Goal: Information Seeking & Learning: Check status

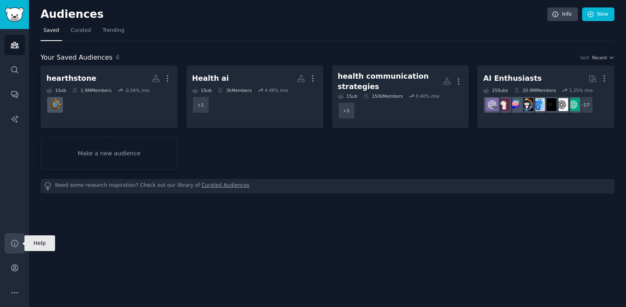
click at [14, 243] on icon "Sidebar" at bounding box center [14, 243] width 7 height 7
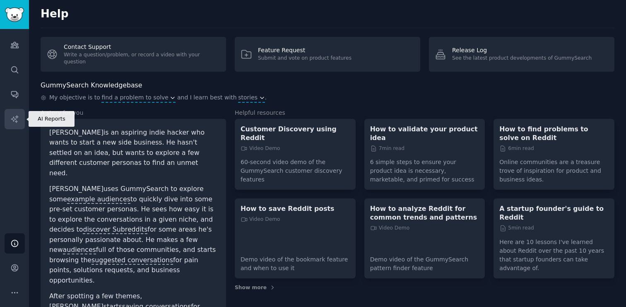
click at [11, 120] on icon "Sidebar" at bounding box center [14, 119] width 9 height 9
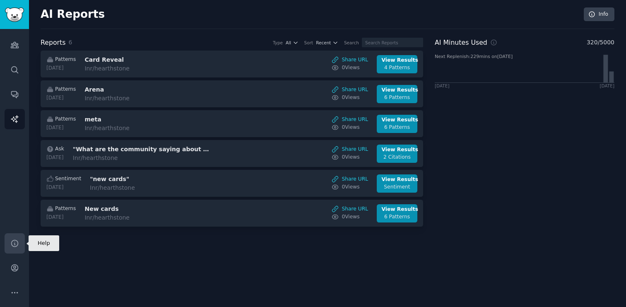
click at [9, 239] on link "Help" at bounding box center [15, 243] width 20 height 20
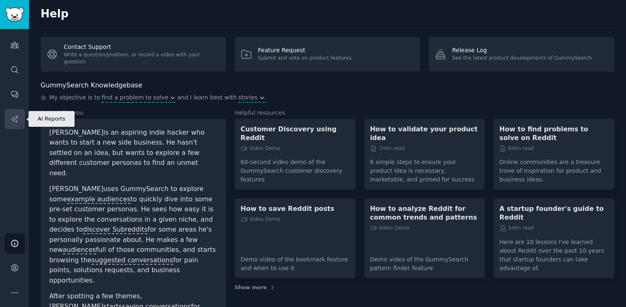
click at [16, 116] on icon "Sidebar" at bounding box center [14, 118] width 7 height 7
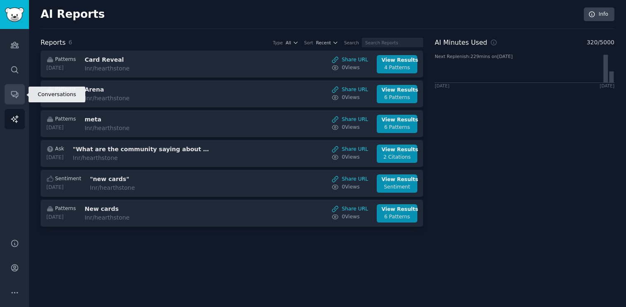
click at [14, 96] on icon "Sidebar" at bounding box center [14, 94] width 7 height 7
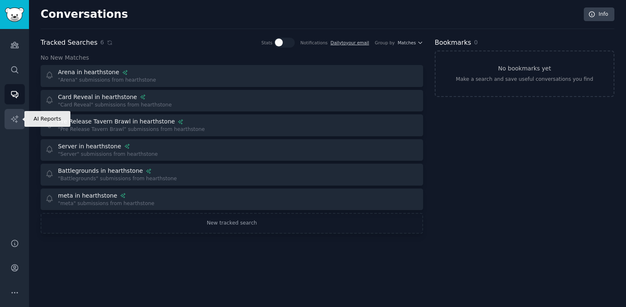
click at [15, 120] on icon "Sidebar" at bounding box center [14, 118] width 7 height 7
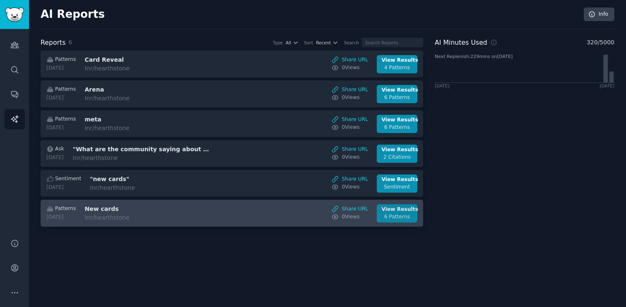
click at [391, 211] on div "View Results" at bounding box center [397, 209] width 31 height 7
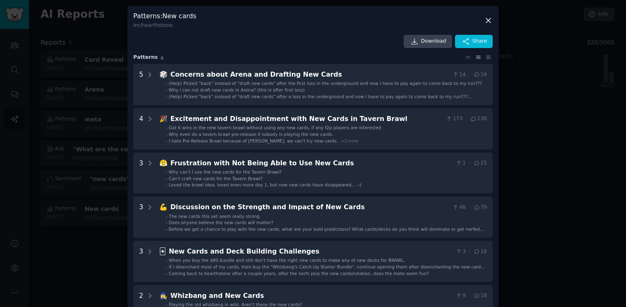
click at [488, 22] on icon at bounding box center [488, 20] width 5 height 5
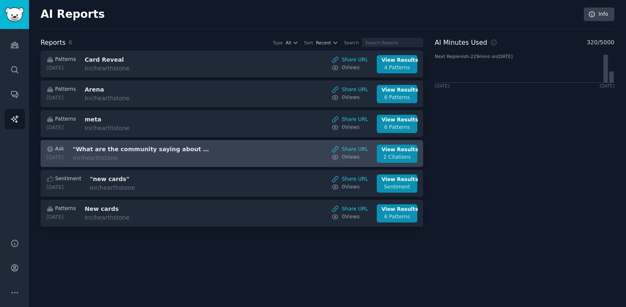
click at [274, 149] on div "Ask [DATE] "What are the community saying about Death Knight Husk card " In r/h…" at bounding box center [232, 153] width 374 height 18
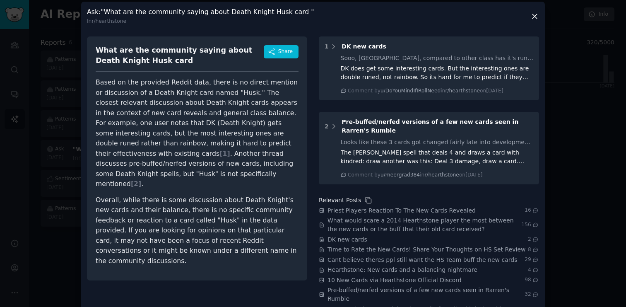
scroll to position [5, 0]
click at [534, 13] on icon at bounding box center [534, 15] width 9 height 9
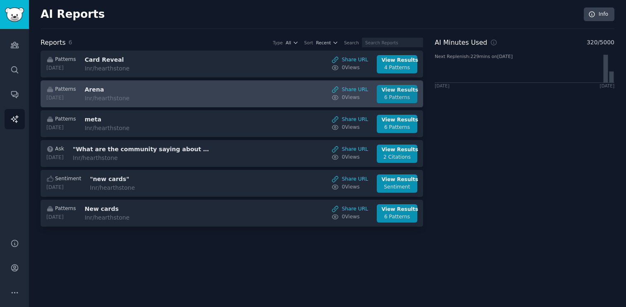
click at [399, 98] on div "6 Patterns" at bounding box center [397, 97] width 31 height 7
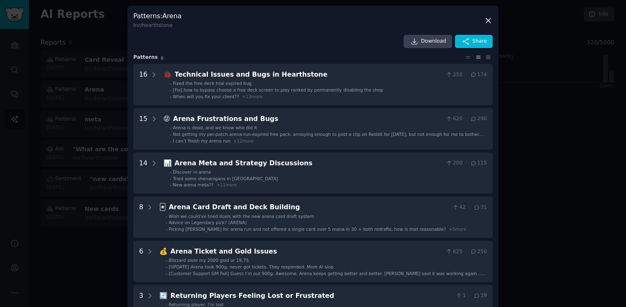
click at [557, 161] on div at bounding box center [313, 153] width 626 height 307
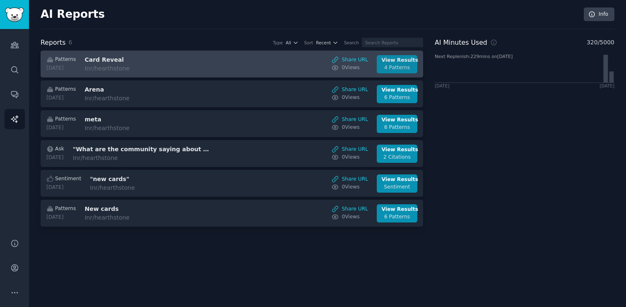
click at [402, 65] on div "4 Patterns" at bounding box center [397, 67] width 31 height 7
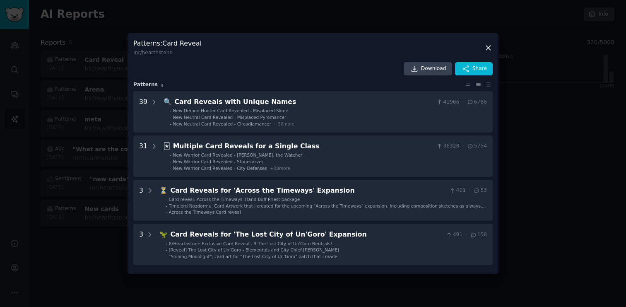
click at [490, 47] on icon at bounding box center [488, 47] width 9 height 9
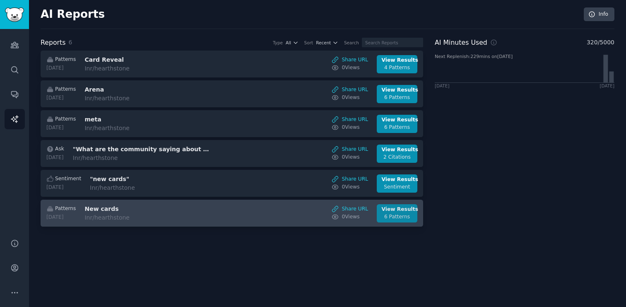
click at [399, 216] on div "6 Patterns" at bounding box center [397, 216] width 31 height 7
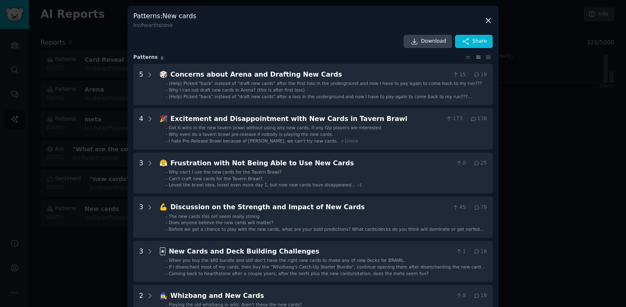
click at [505, 134] on div at bounding box center [313, 153] width 626 height 307
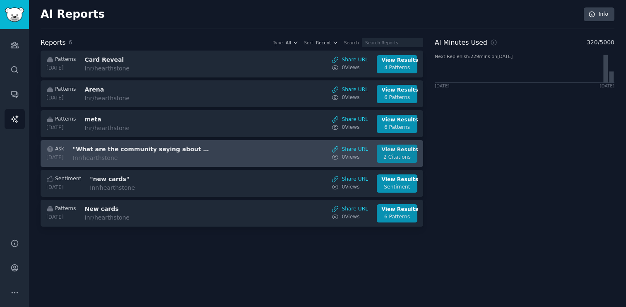
click at [396, 147] on div "View Results" at bounding box center [397, 149] width 31 height 7
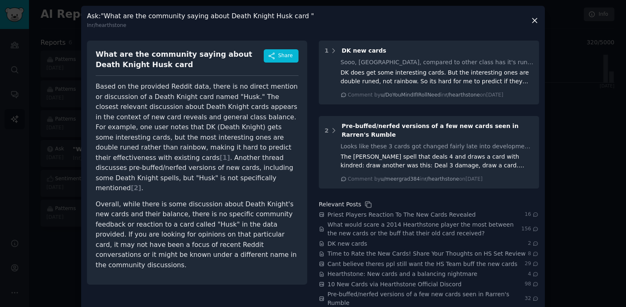
click at [532, 20] on icon at bounding box center [534, 20] width 9 height 9
